Goal: Task Accomplishment & Management: Manage account settings

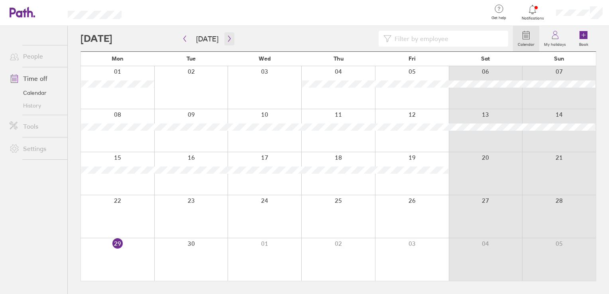
click at [226, 38] on icon "button" at bounding box center [229, 38] width 6 height 6
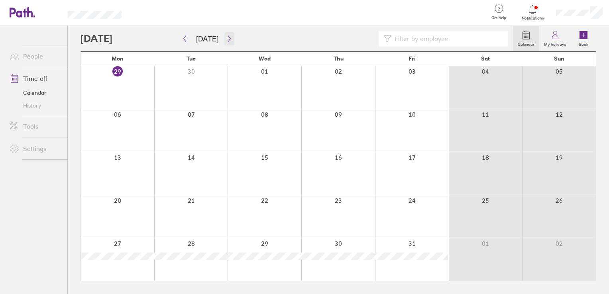
click at [226, 39] on icon "button" at bounding box center [229, 38] width 6 height 6
click at [228, 41] on icon "button" at bounding box center [229, 39] width 2 height 6
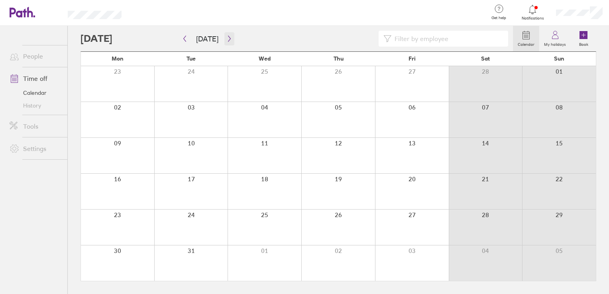
click at [226, 40] on icon "button" at bounding box center [229, 38] width 6 height 6
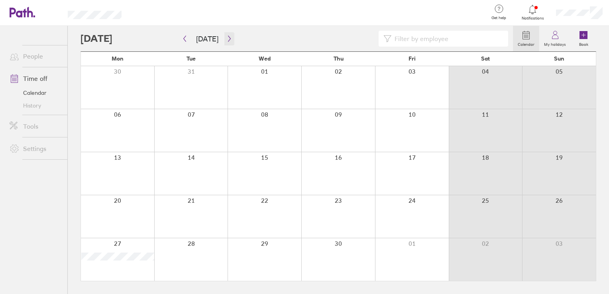
click at [226, 40] on icon "button" at bounding box center [229, 38] width 6 height 6
click at [118, 202] on div at bounding box center [117, 216] width 73 height 43
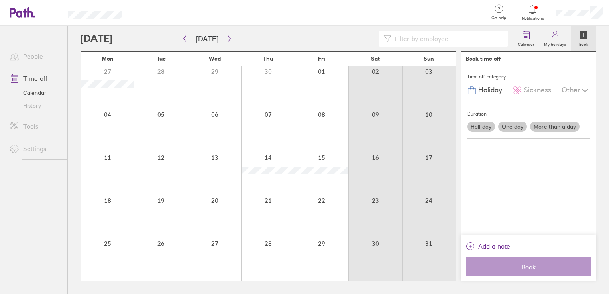
click at [520, 128] on label "One day" at bounding box center [512, 127] width 29 height 10
click at [0, 0] on input "One day" at bounding box center [0, 0] width 0 height 0
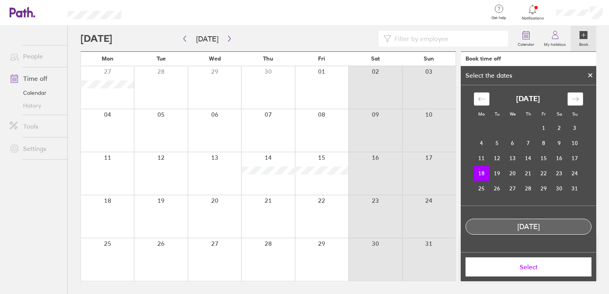
click at [537, 269] on span "Select" at bounding box center [528, 266] width 115 height 7
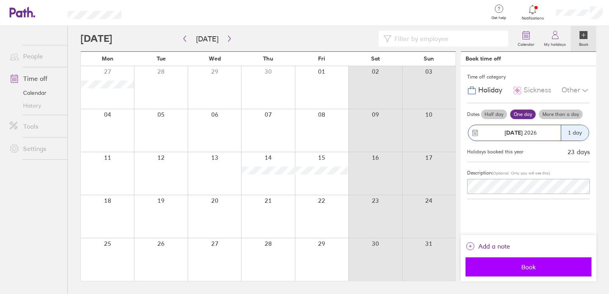
click at [531, 266] on span "Book" at bounding box center [528, 266] width 115 height 7
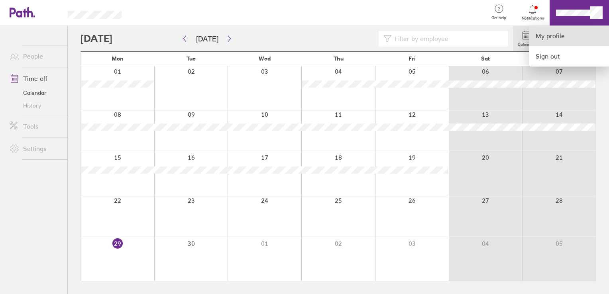
click at [594, 36] on link "My profile" at bounding box center [569, 36] width 80 height 20
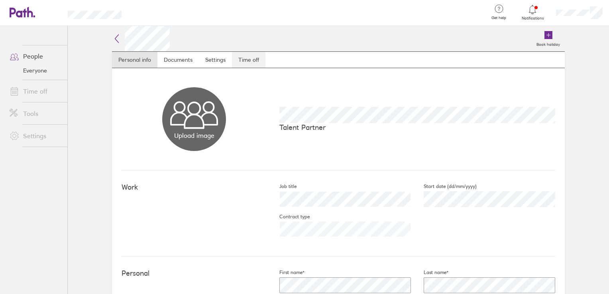
click at [246, 63] on link "Time off" at bounding box center [248, 60] width 33 height 16
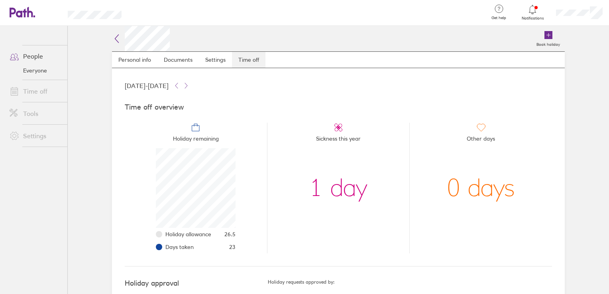
scroll to position [80, 80]
click at [189, 83] on icon at bounding box center [186, 86] width 6 height 6
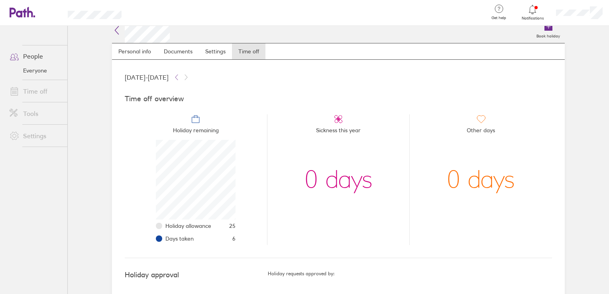
scroll to position [0, 0]
